Goal: Task Accomplishment & Management: Complete application form

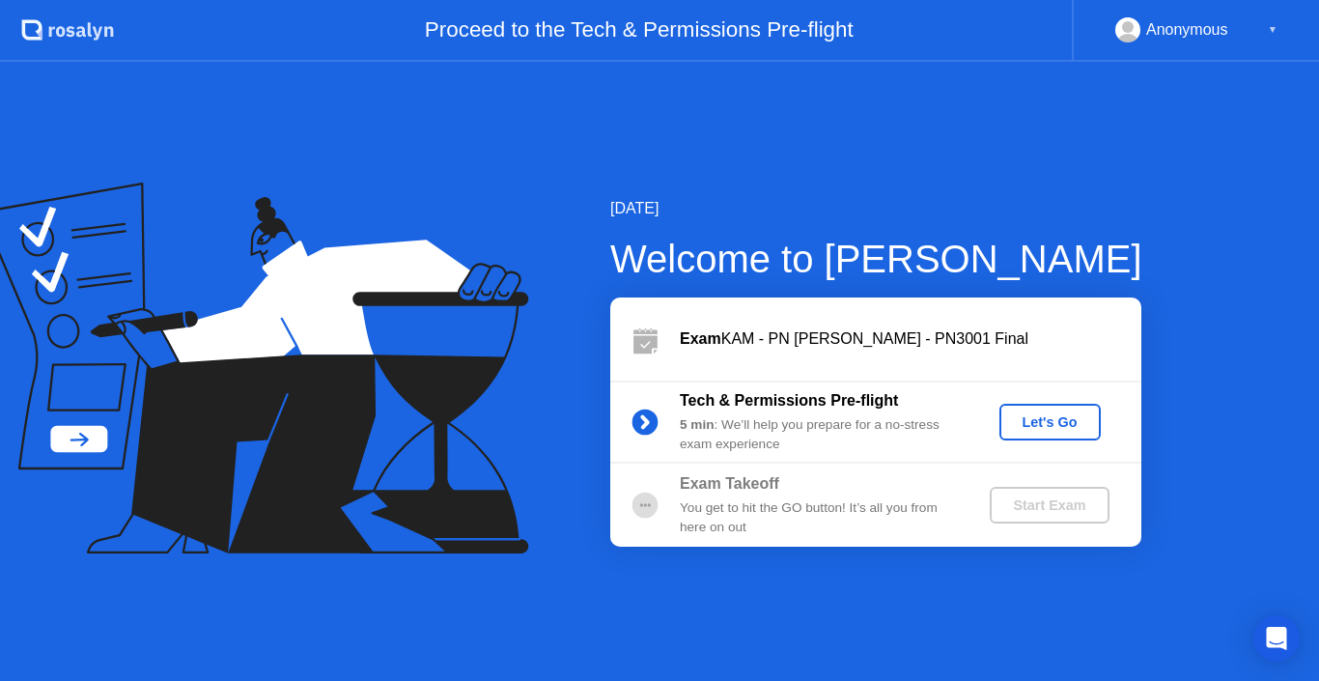
click at [1050, 429] on div "Let's Go" at bounding box center [1050, 421] width 86 height 15
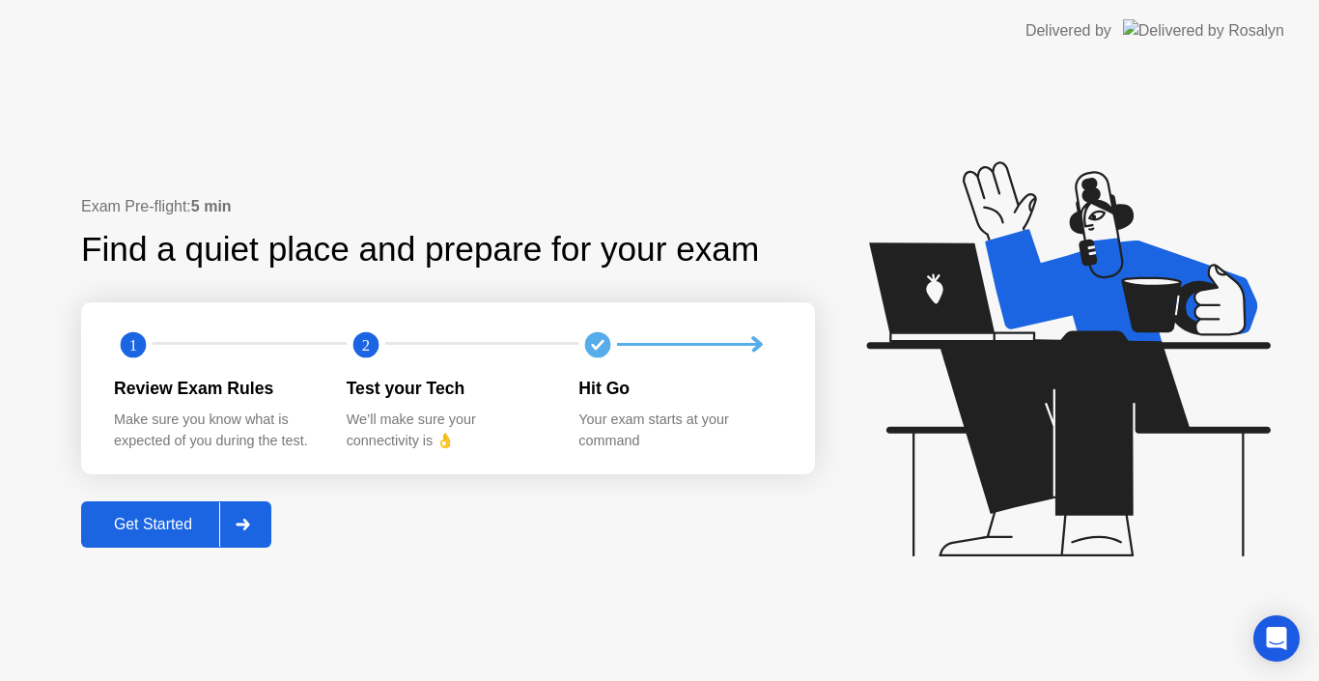
click at [250, 509] on div at bounding box center [242, 524] width 46 height 44
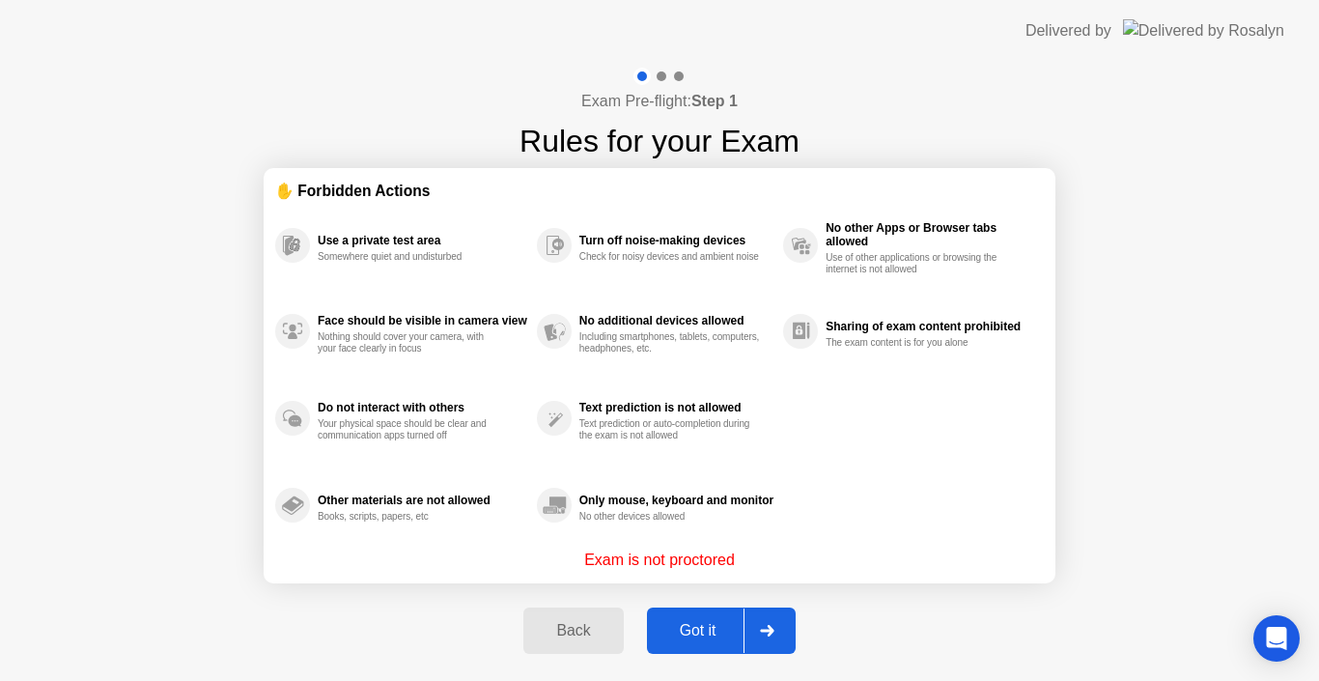
click at [699, 639] on div "Got it" at bounding box center [698, 630] width 91 height 17
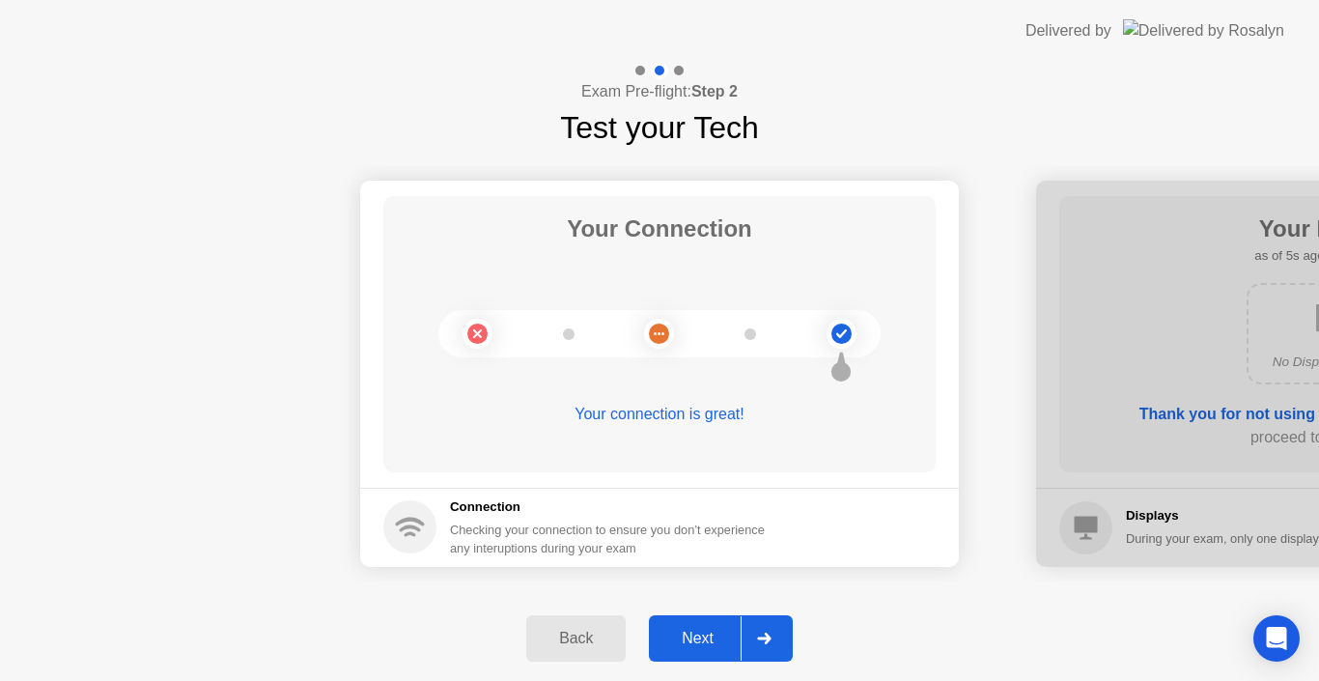
click at [701, 630] on div "Next" at bounding box center [698, 638] width 86 height 17
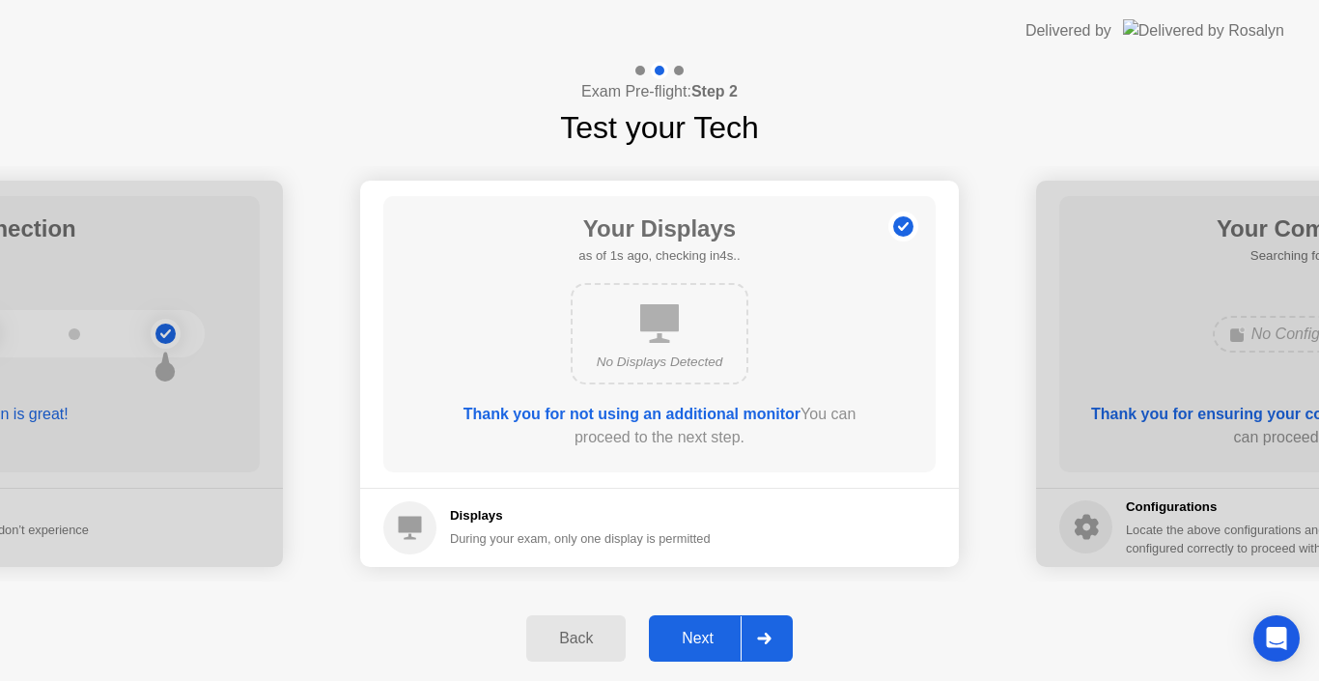
click at [712, 632] on div "Next" at bounding box center [698, 638] width 86 height 17
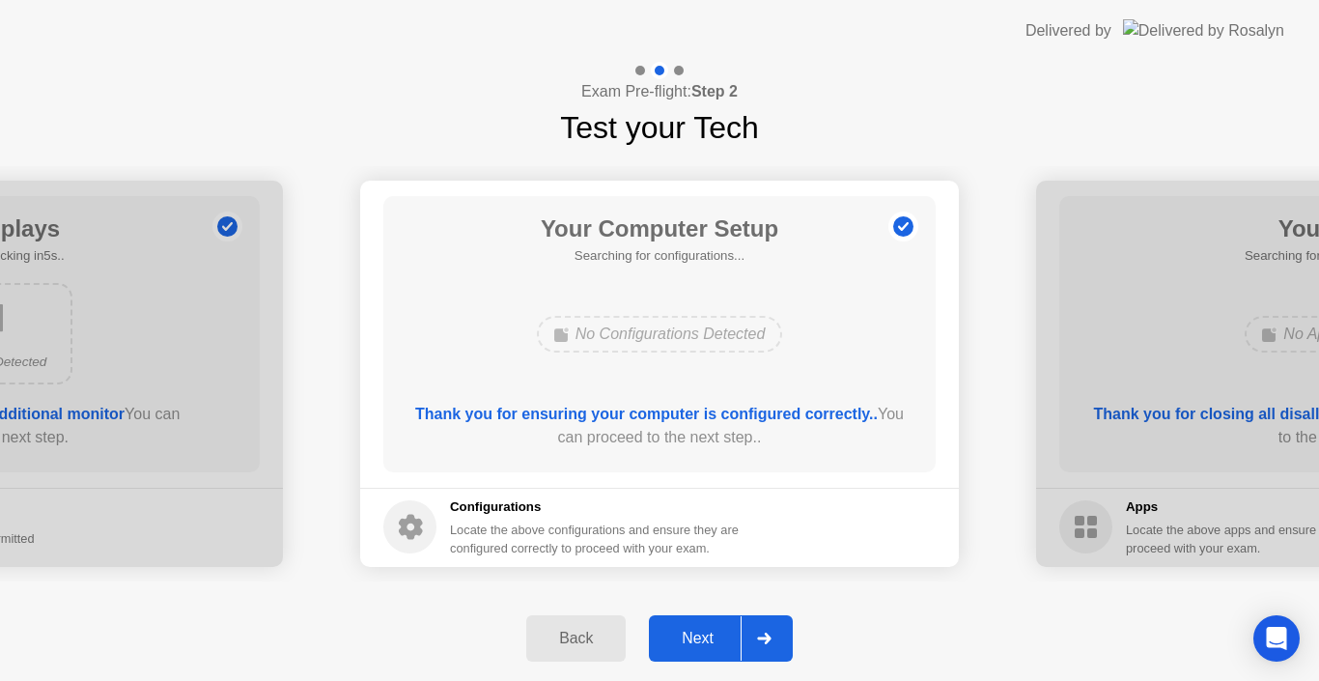
click at [754, 642] on div at bounding box center [764, 638] width 46 height 44
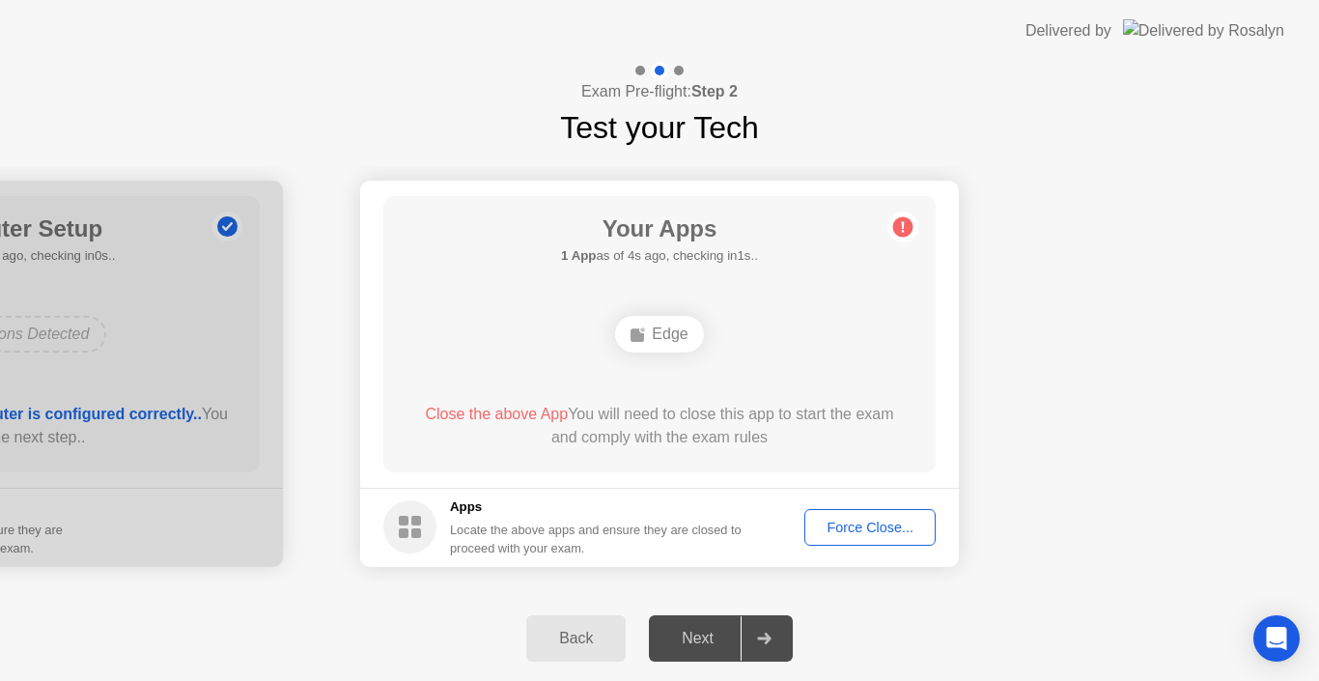
click at [856, 519] on div "Force Close..." at bounding box center [870, 526] width 118 height 15
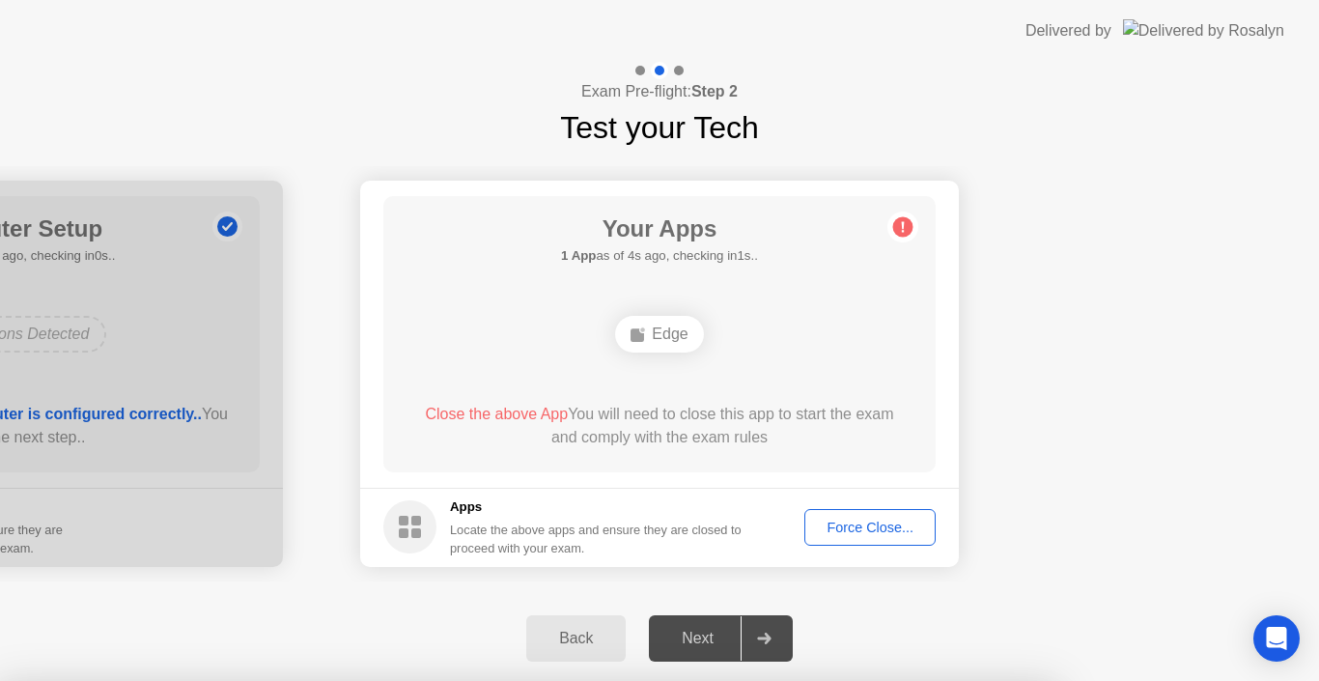
click at [856, 680] on div at bounding box center [659, 681] width 1319 height 0
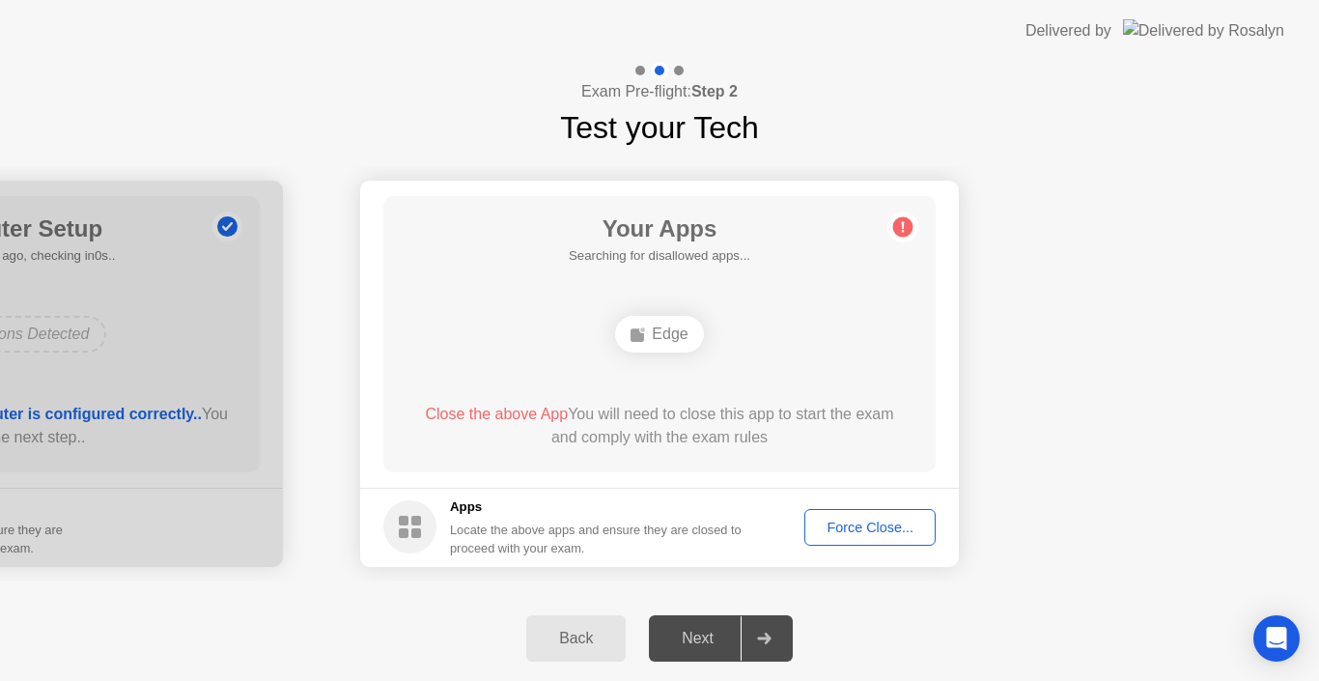
click at [573, 646] on div "Back" at bounding box center [576, 638] width 88 height 17
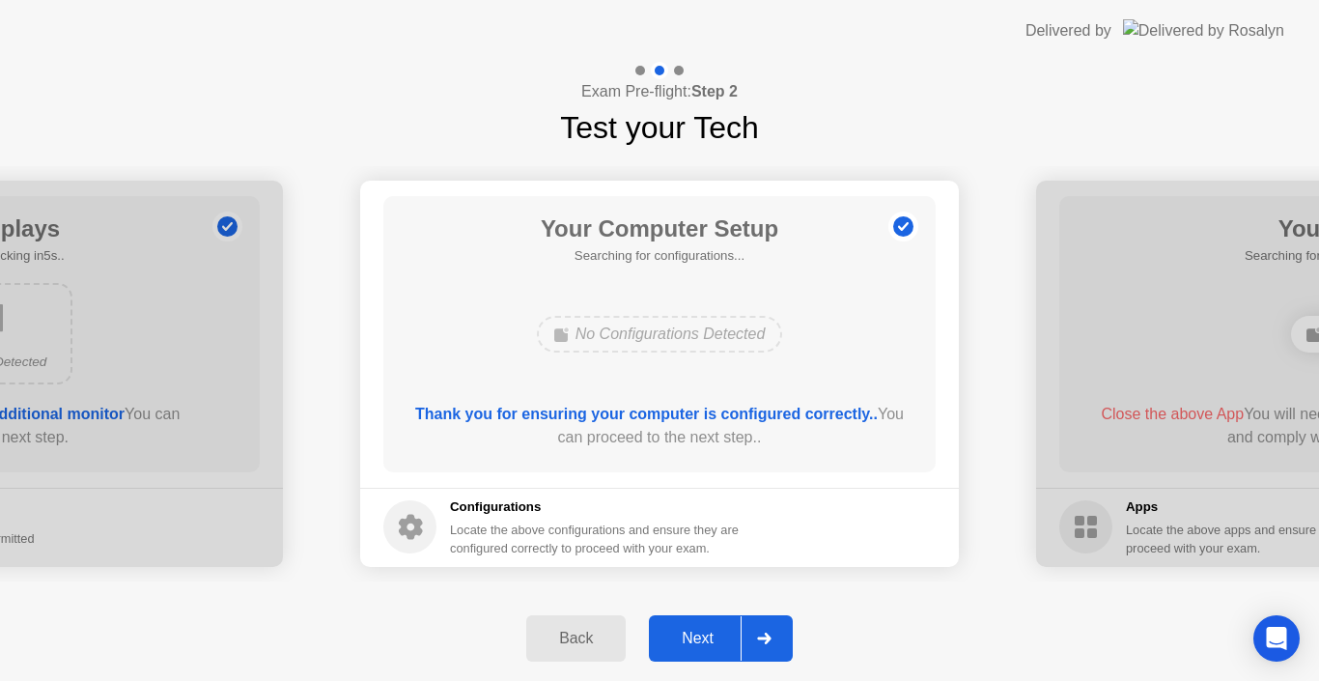
click at [715, 647] on div "Next" at bounding box center [698, 638] width 86 height 17
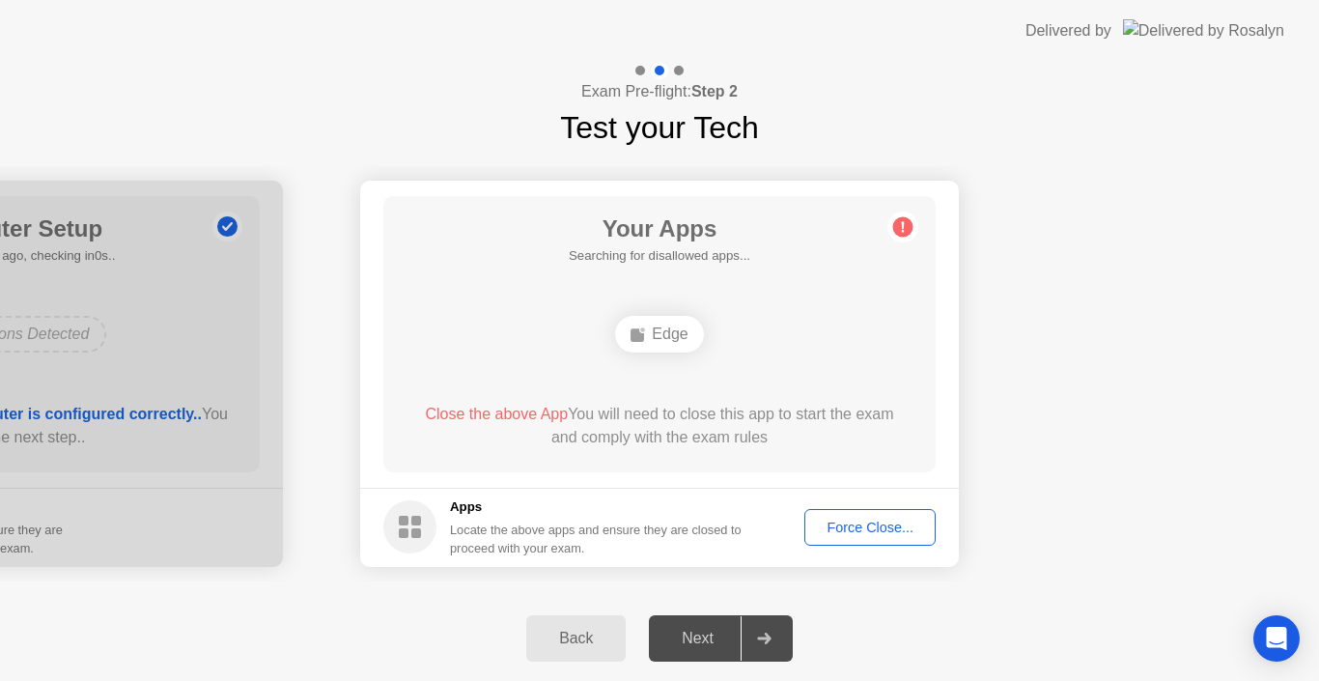
click at [908, 228] on circle at bounding box center [903, 226] width 20 height 20
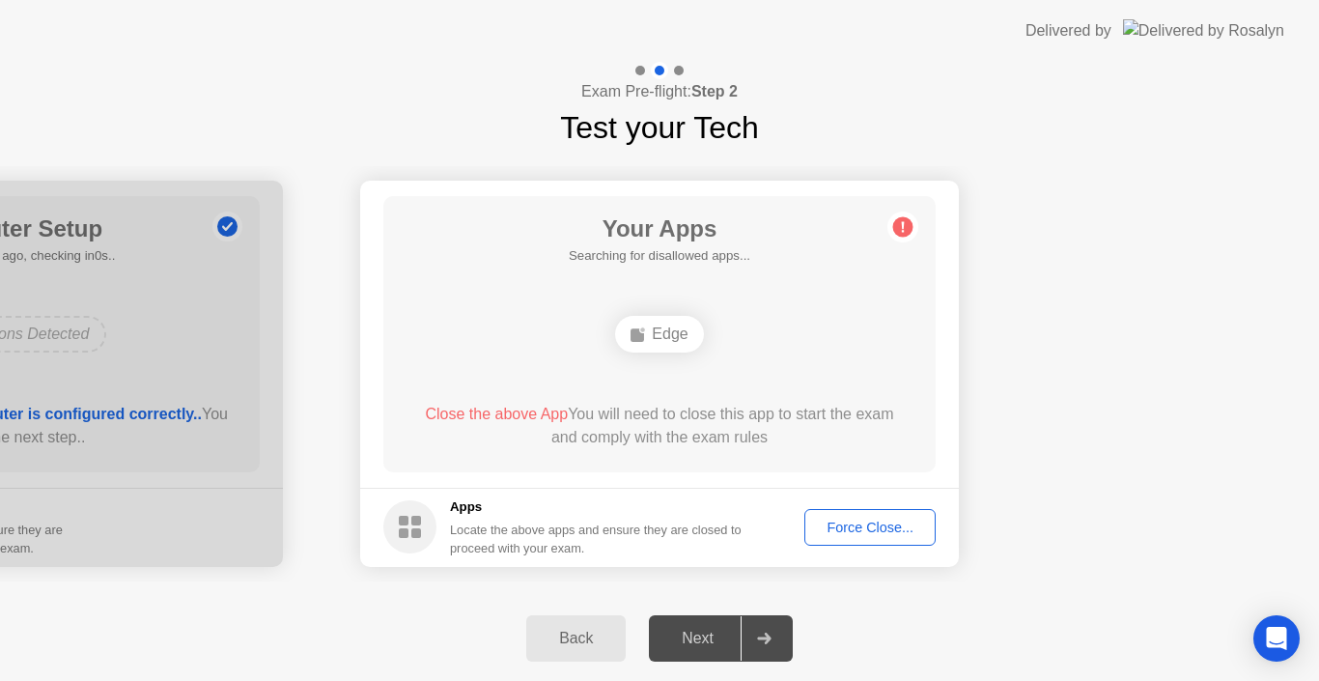
click at [491, 416] on span "Close the above App" at bounding box center [496, 414] width 143 height 16
click at [900, 229] on circle at bounding box center [903, 226] width 20 height 20
click at [856, 527] on div "Force Close..." at bounding box center [870, 526] width 118 height 15
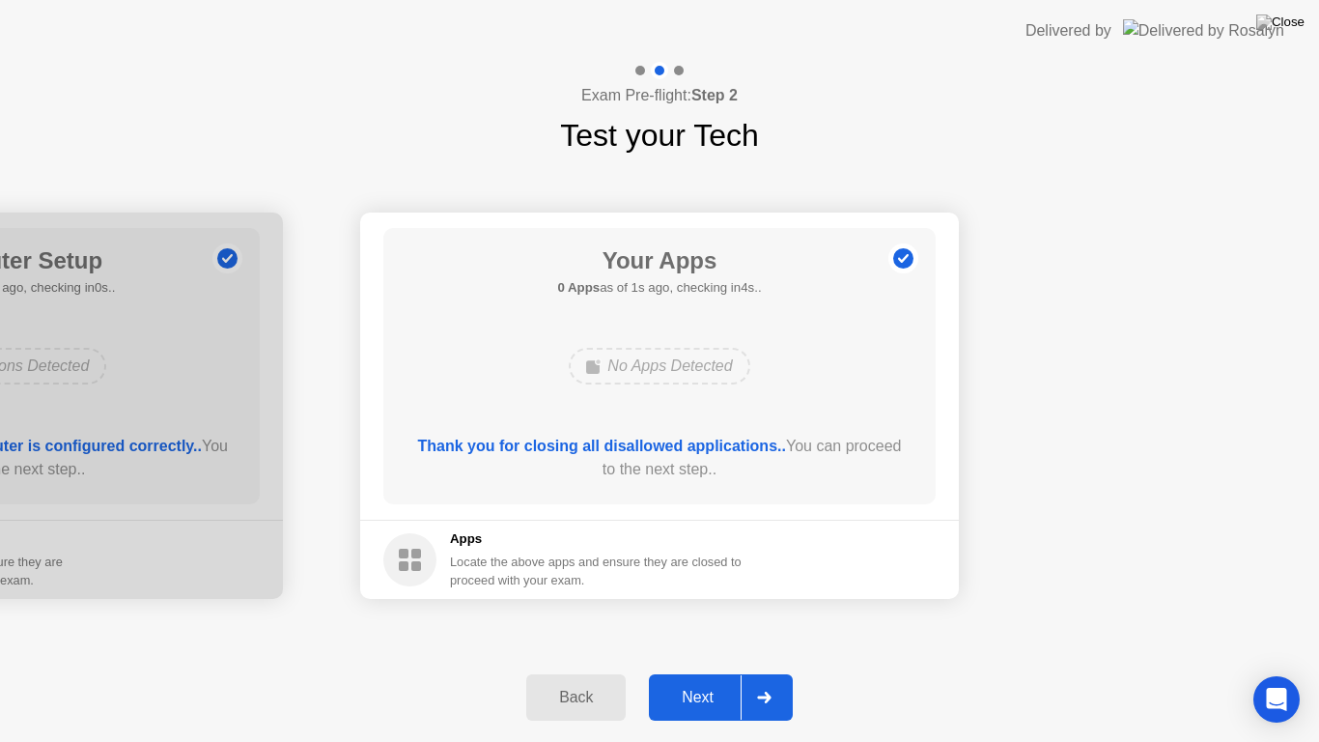
click at [707, 680] on button "Next" at bounding box center [721, 697] width 144 height 46
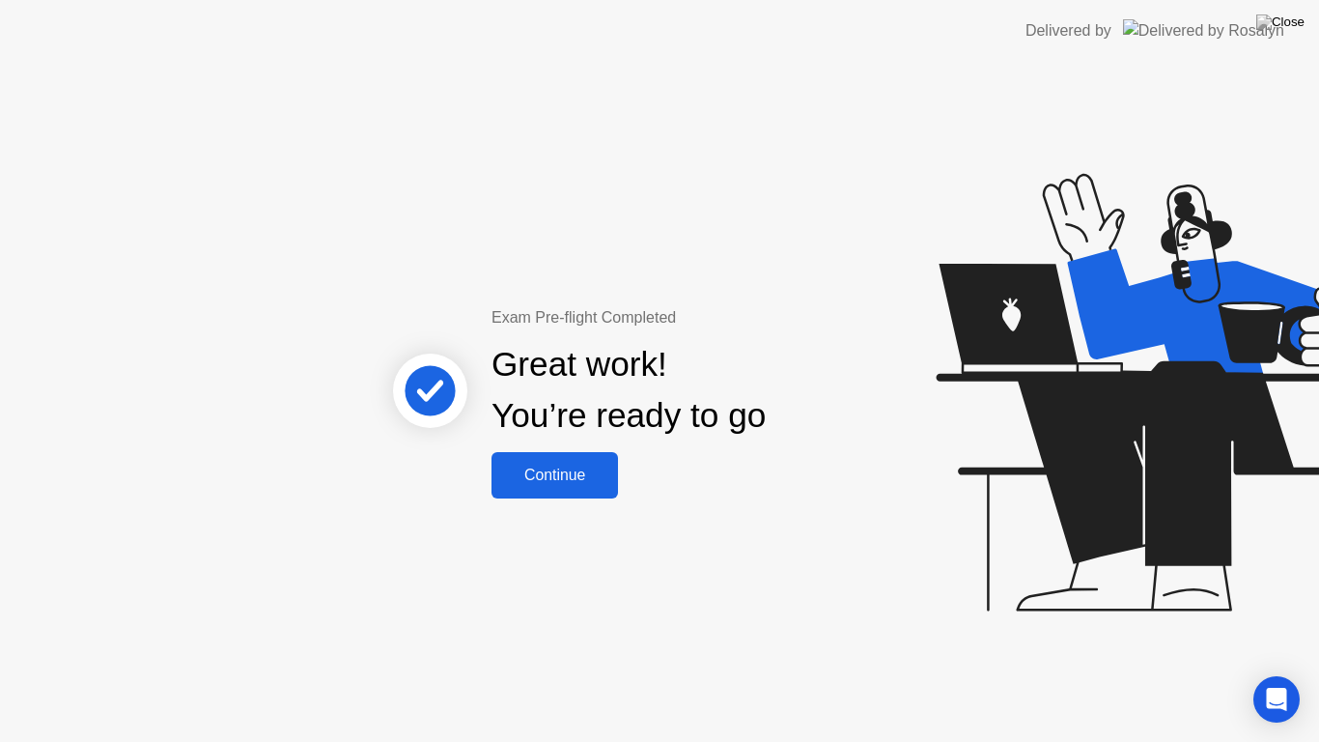
click at [555, 478] on div "Continue" at bounding box center [554, 474] width 115 height 17
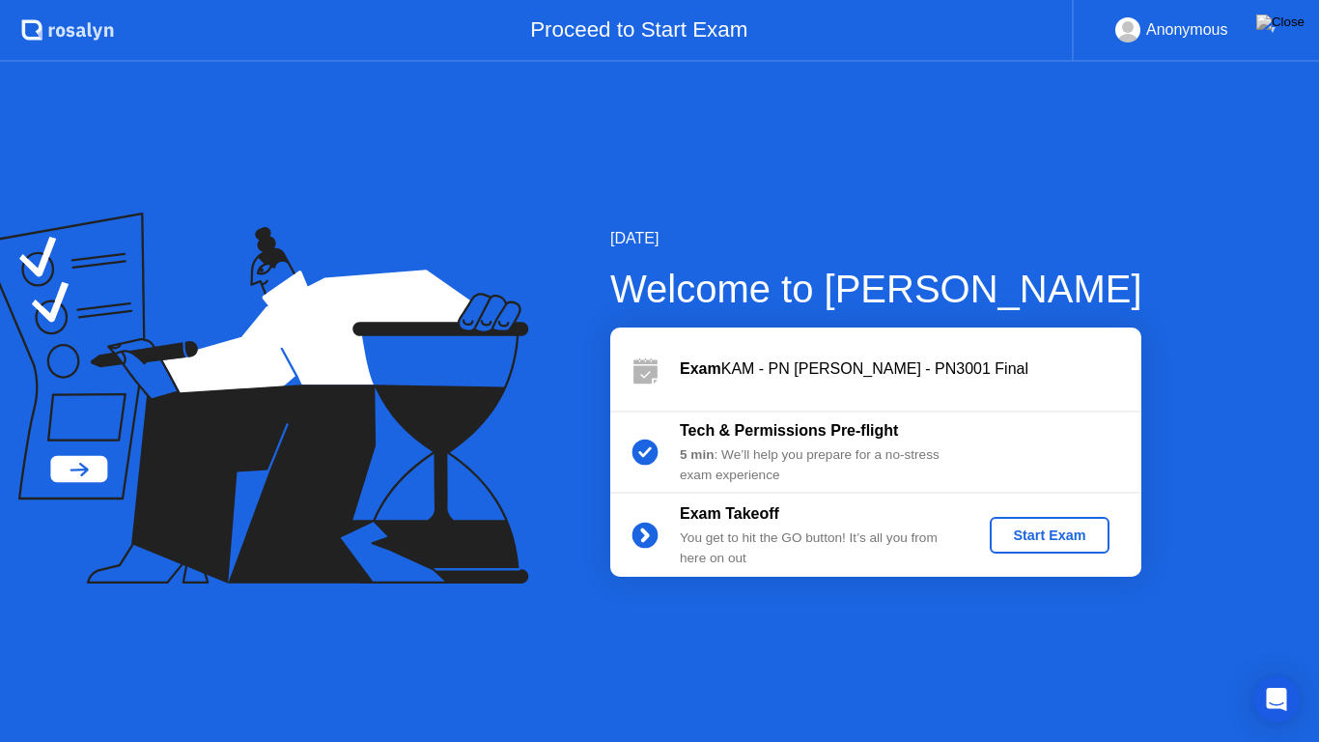
click at [1078, 539] on div "Start Exam" at bounding box center [1048, 534] width 103 height 15
